Goal: Find specific fact: Find specific fact

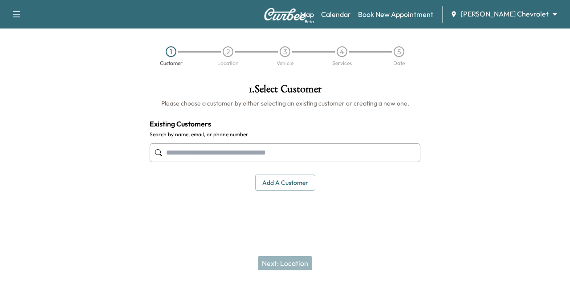
click at [527, 13] on body "Support Log Out Map Beta Calendar Book New Appointment [PERSON_NAME] Chevrolet …" at bounding box center [285, 140] width 570 height 281
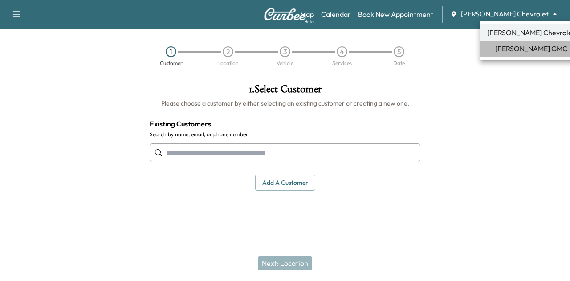
click at [526, 53] on span "[PERSON_NAME] GMC" at bounding box center [531, 48] width 72 height 11
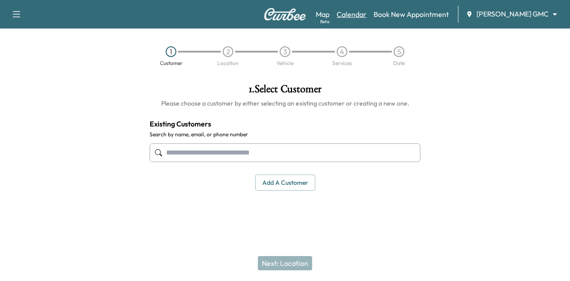
click at [366, 9] on link "Calendar" at bounding box center [351, 14] width 30 height 11
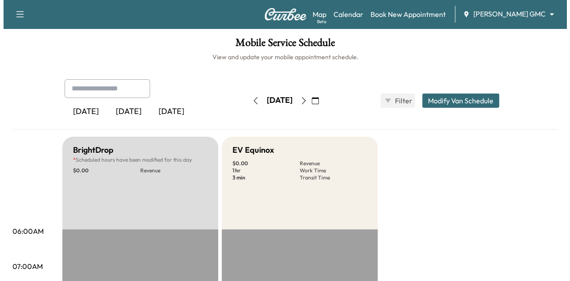
scroll to position [211, 0]
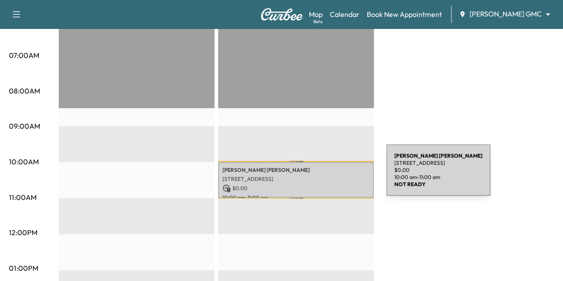
click at [319, 175] on p "[STREET_ADDRESS]" at bounding box center [295, 178] width 147 height 7
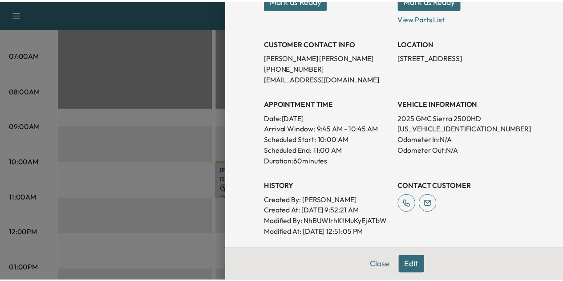
scroll to position [155, 0]
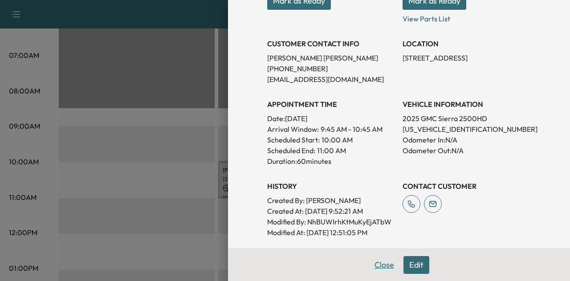
click at [375, 262] on button "Close" at bounding box center [383, 265] width 31 height 18
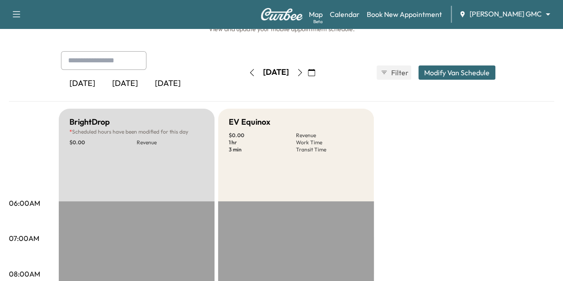
scroll to position [0, 0]
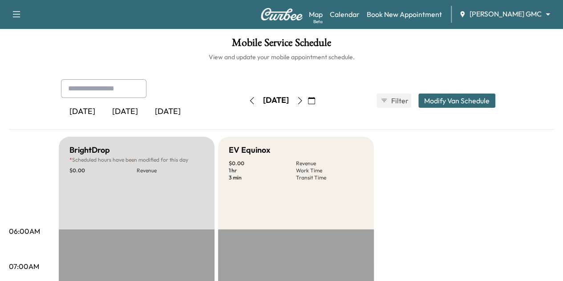
click at [302, 103] on icon "button" at bounding box center [300, 100] width 4 height 7
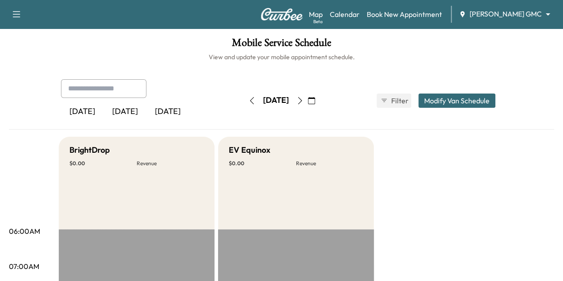
click at [522, 10] on body "Support Log Out Map Beta Calendar Book New Appointment [PERSON_NAME] GMC ******…" at bounding box center [281, 140] width 563 height 281
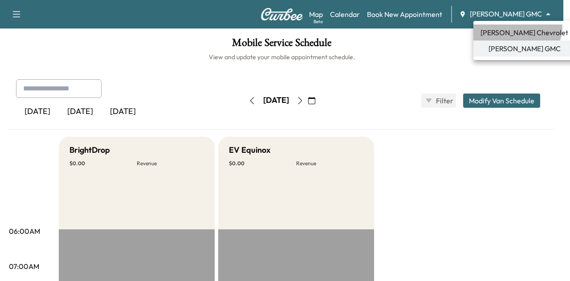
click at [516, 26] on li "[PERSON_NAME] Chevrolet" at bounding box center [524, 32] width 102 height 16
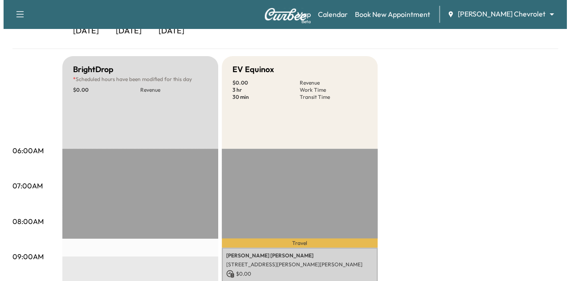
scroll to position [239, 0]
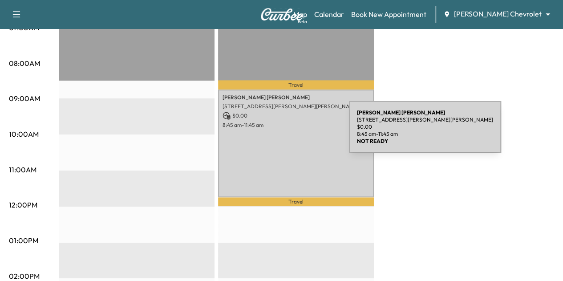
click at [282, 132] on div "[PERSON_NAME] [STREET_ADDRESS][PERSON_NAME][PERSON_NAME] $ 0.00 8:45 am - 11:45…" at bounding box center [296, 143] width 156 height 108
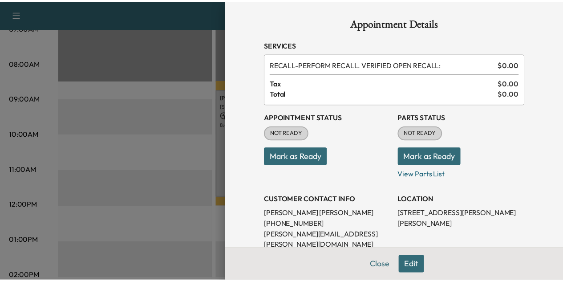
scroll to position [31, 0]
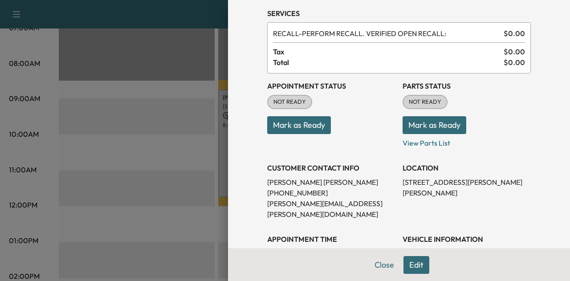
click at [167, 107] on div at bounding box center [285, 140] width 570 height 281
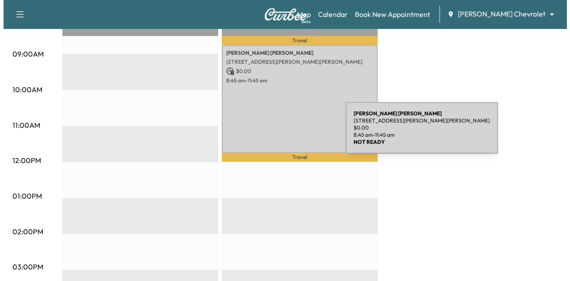
scroll to position [283, 0]
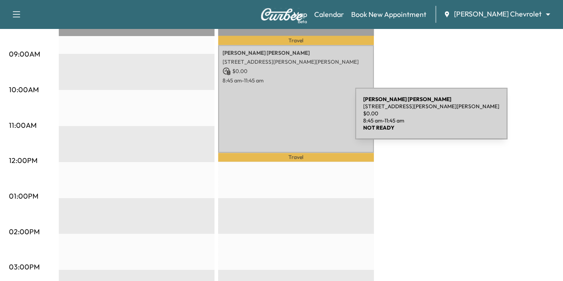
click at [288, 119] on div "[PERSON_NAME] [STREET_ADDRESS][PERSON_NAME][PERSON_NAME] $ 0.00 8:45 am - 11:45…" at bounding box center [296, 99] width 156 height 108
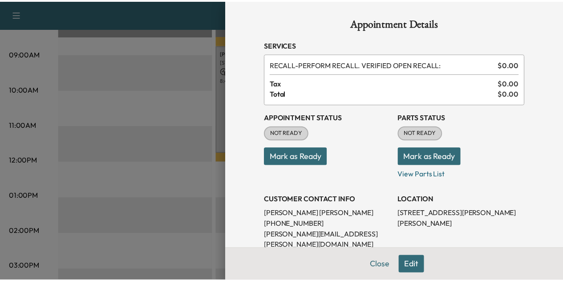
scroll to position [94, 0]
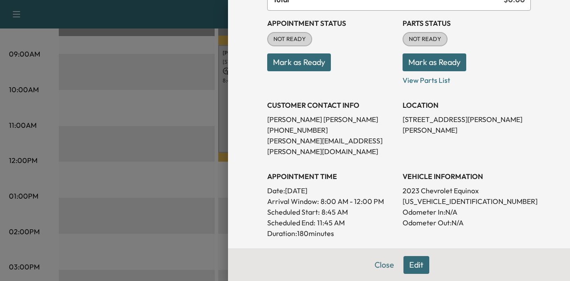
click at [407, 185] on p "2023 Chevrolet Equinox" at bounding box center [466, 190] width 128 height 11
click at [419, 196] on p "[US_VEHICLE_IDENTIFICATION_NUMBER]" at bounding box center [466, 201] width 128 height 11
copy p "[US_VEHICLE_IDENTIFICATION_NUMBER]"
click at [379, 267] on button "Close" at bounding box center [383, 265] width 31 height 18
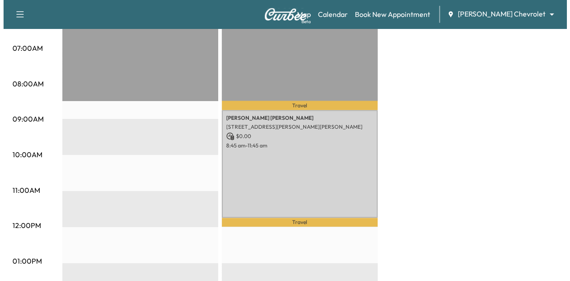
scroll to position [218, 0]
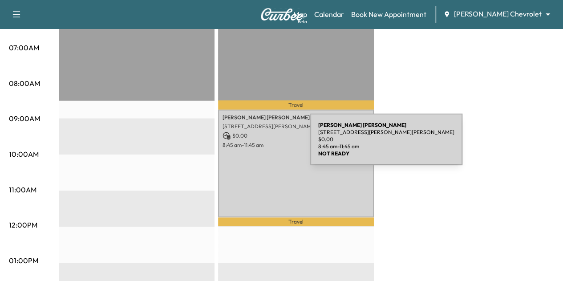
click at [243, 145] on p "8:45 am - 11:45 am" at bounding box center [295, 145] width 147 height 7
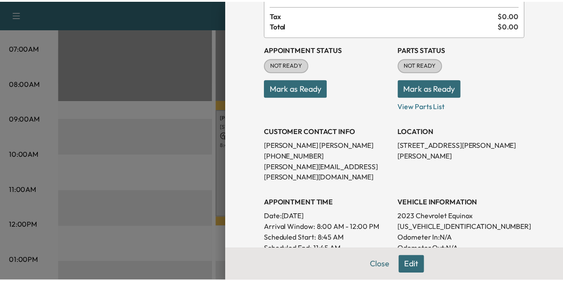
scroll to position [111, 0]
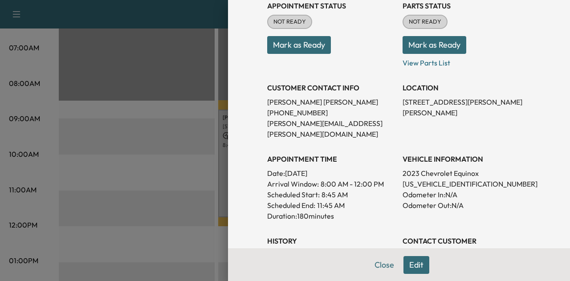
click at [421, 178] on p "[US_VEHICLE_IDENTIFICATION_NUMBER]" at bounding box center [466, 183] width 128 height 11
copy p "[US_VEHICLE_IDENTIFICATION_NUMBER]"
click at [150, 151] on div at bounding box center [285, 140] width 570 height 281
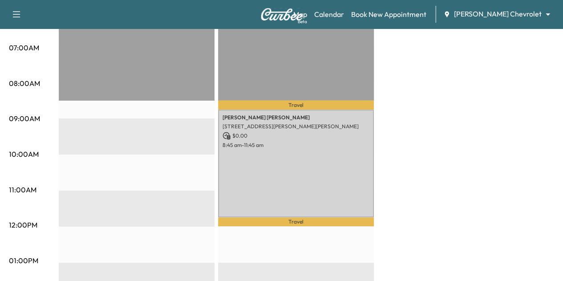
click at [384, 128] on div "BrightDrop * Scheduled hours have been modified for this day $ 0.00 Revenue EST…" at bounding box center [306, 251] width 495 height 667
